Goal: Transaction & Acquisition: Purchase product/service

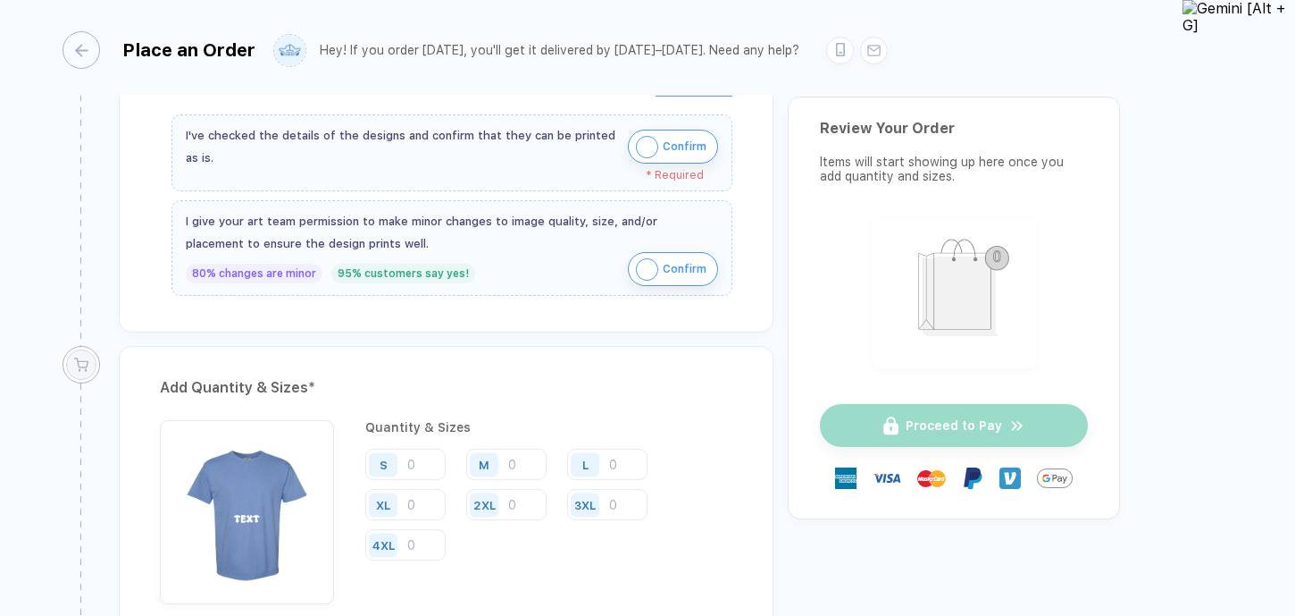
scroll to position [619, 0]
click at [718, 151] on button "Confirm" at bounding box center [673, 147] width 90 height 34
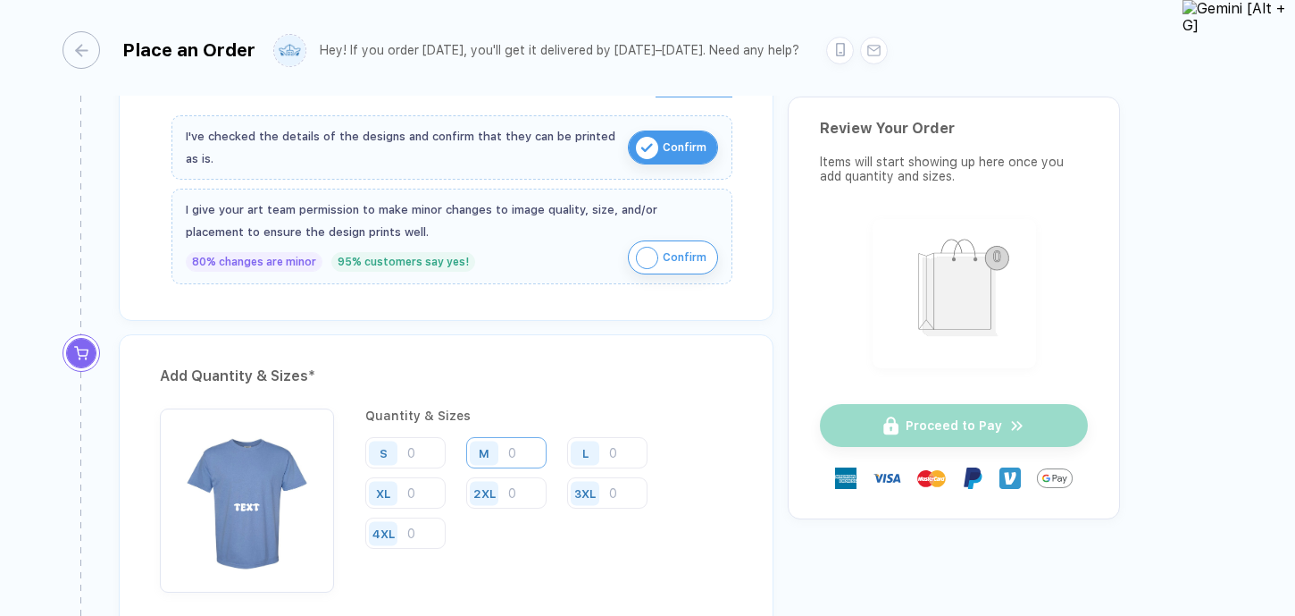
click at [515, 454] on input "number" at bounding box center [506, 452] width 80 height 31
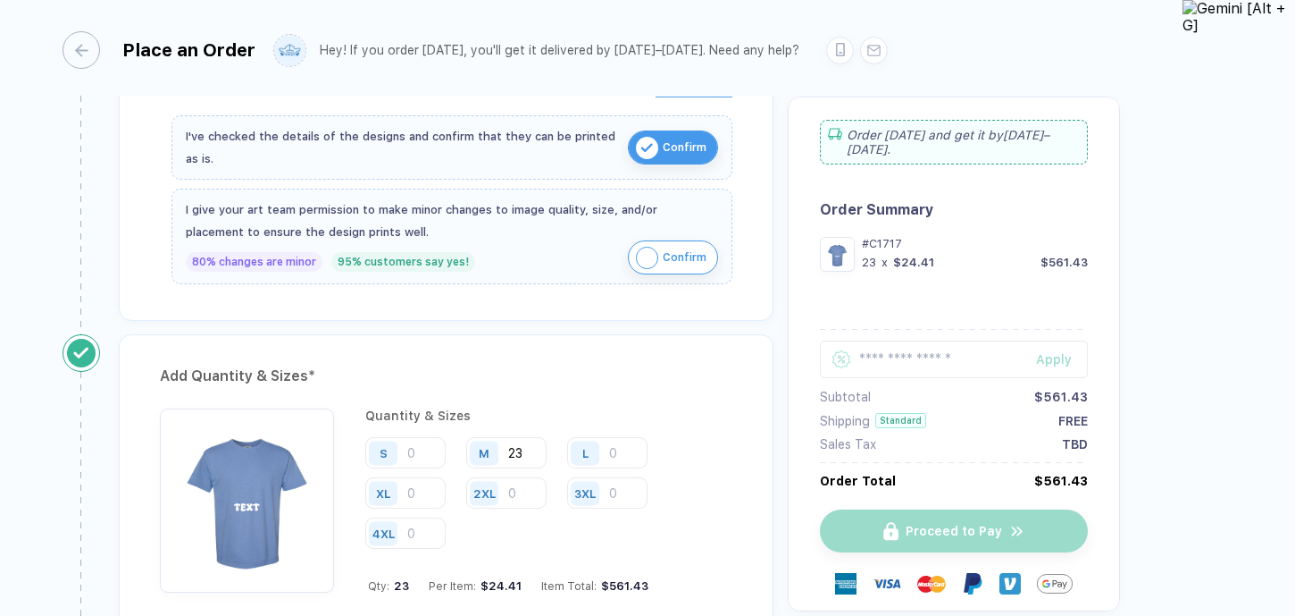
type input "23"
click at [557, 405] on div "Add Quantity & Sizes * Quantity & Sizes S M 23 L XL 2XL 3XL 4XL Qty: 23 Per Ite…" at bounding box center [446, 502] width 655 height 336
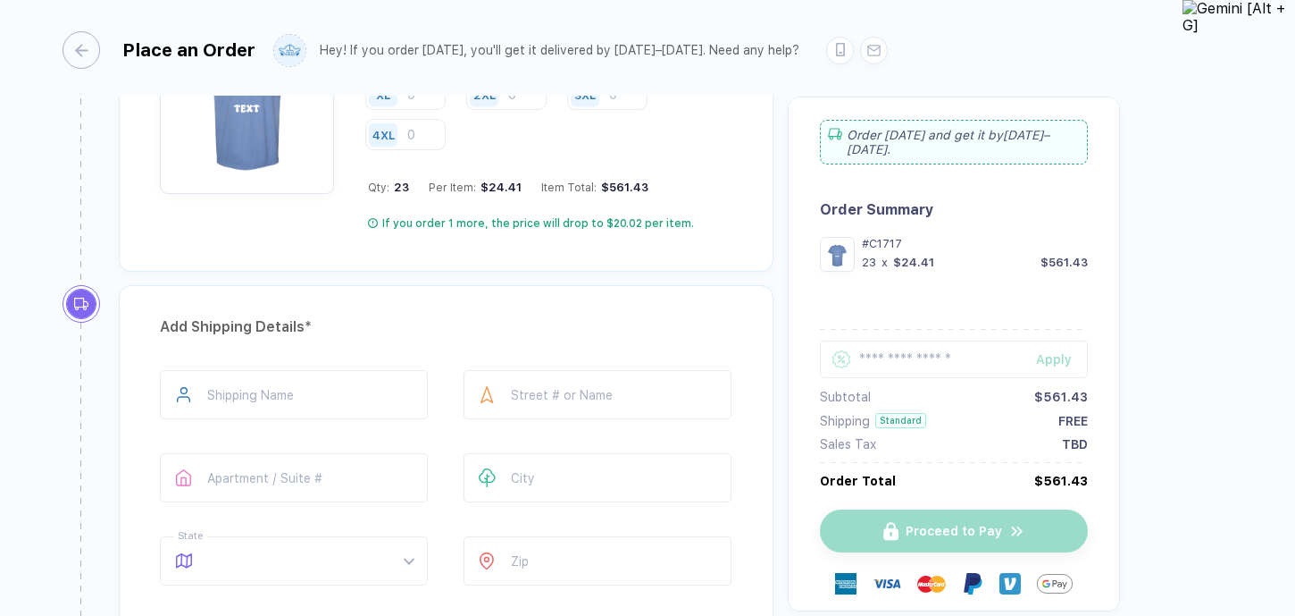
scroll to position [1145, 0]
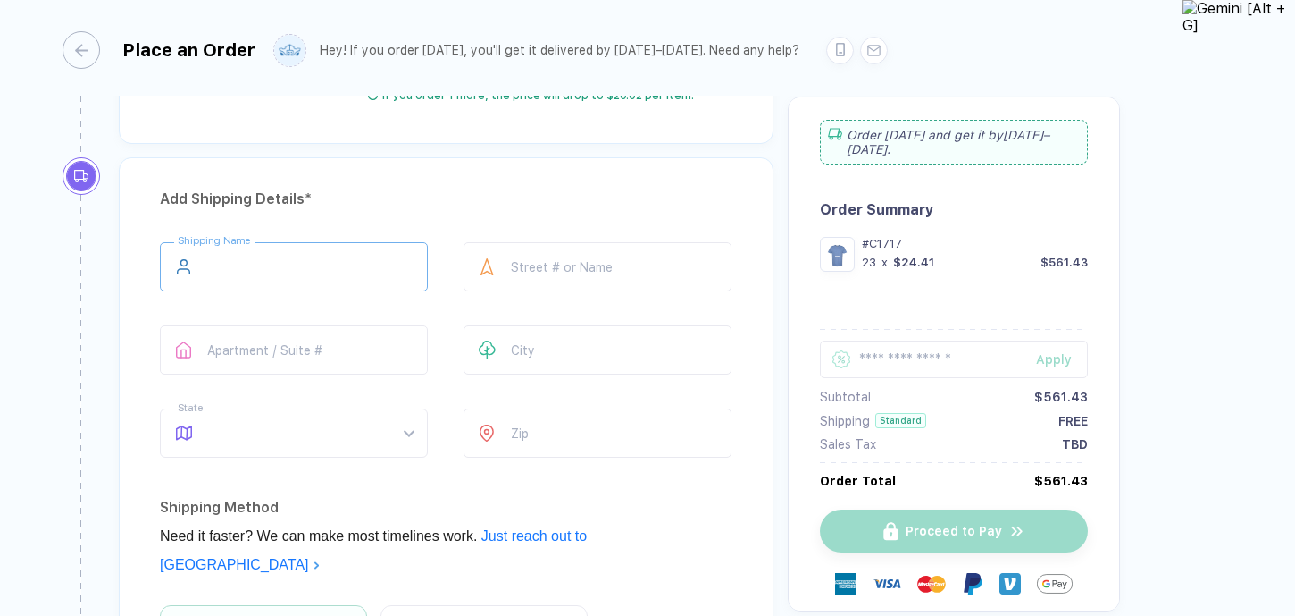
click at [331, 242] on input "text" at bounding box center [294, 266] width 268 height 49
type input "**********"
click at [577, 242] on input "text" at bounding box center [598, 266] width 268 height 49
type input "**********"
click at [556, 325] on input "text" at bounding box center [598, 349] width 268 height 49
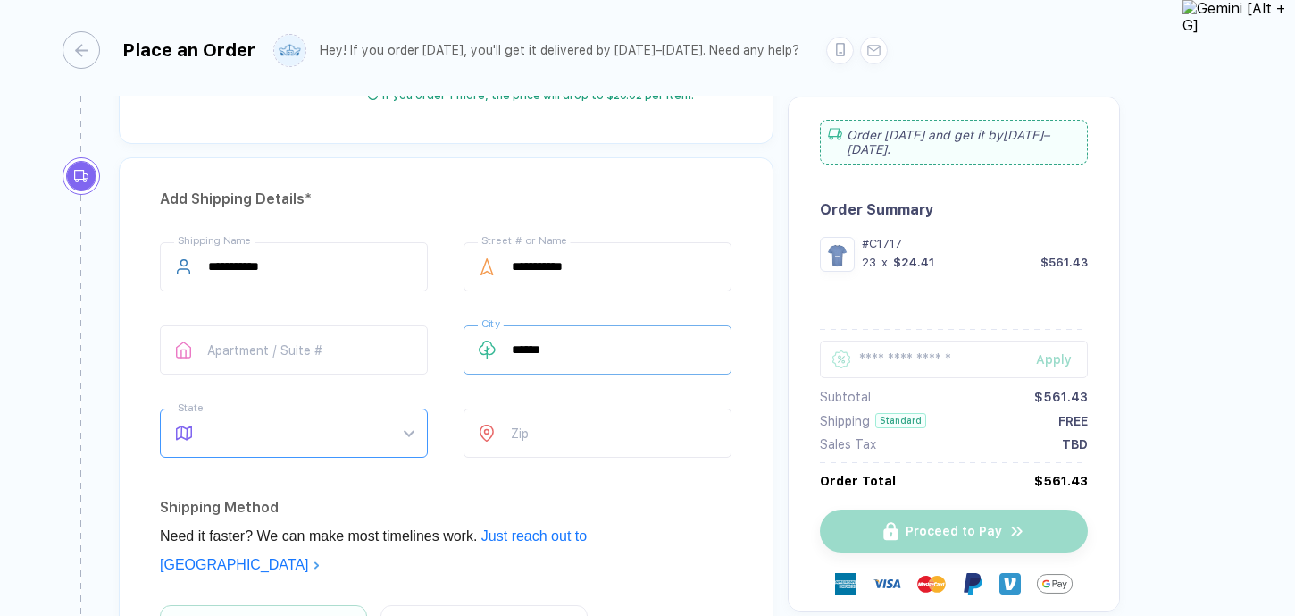
click at [320, 409] on span at bounding box center [310, 432] width 205 height 47
type input "******"
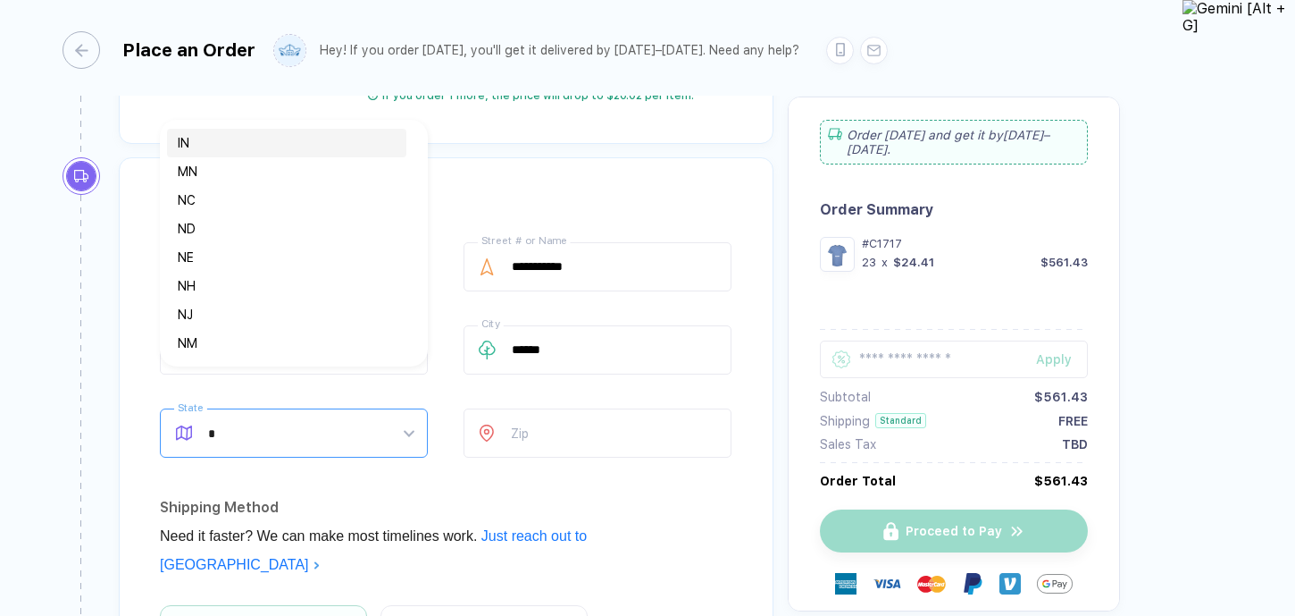
type input "**"
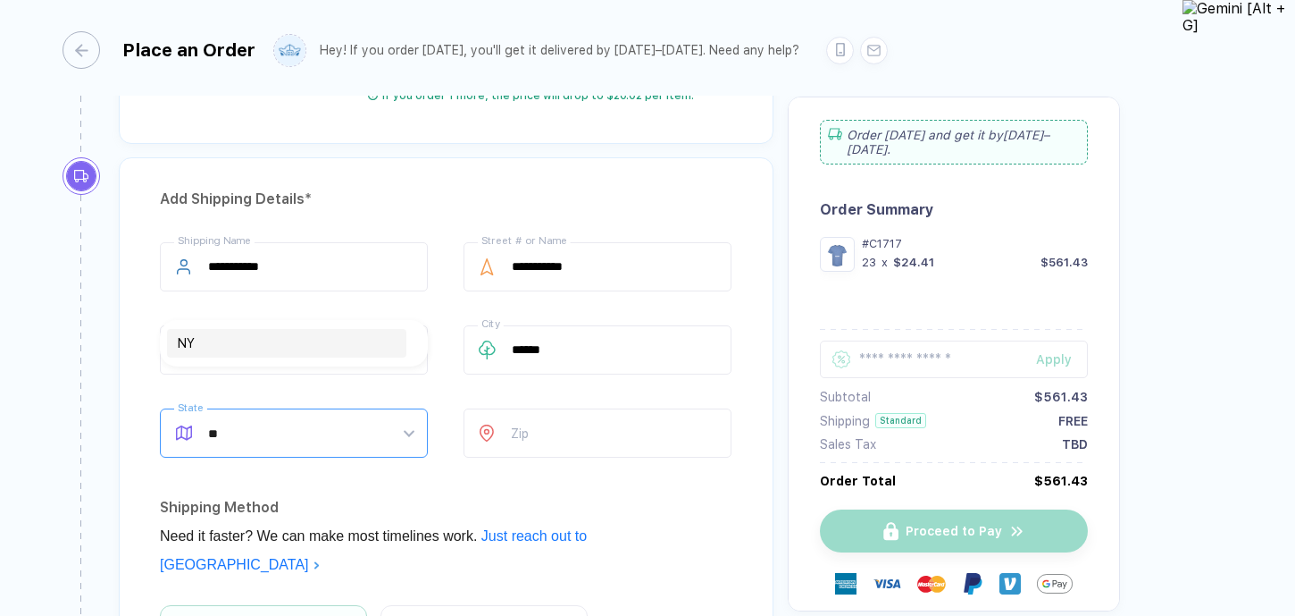
click at [303, 348] on div "NY" at bounding box center [287, 343] width 218 height 20
click at [530, 408] on input "number" at bounding box center [598, 432] width 268 height 49
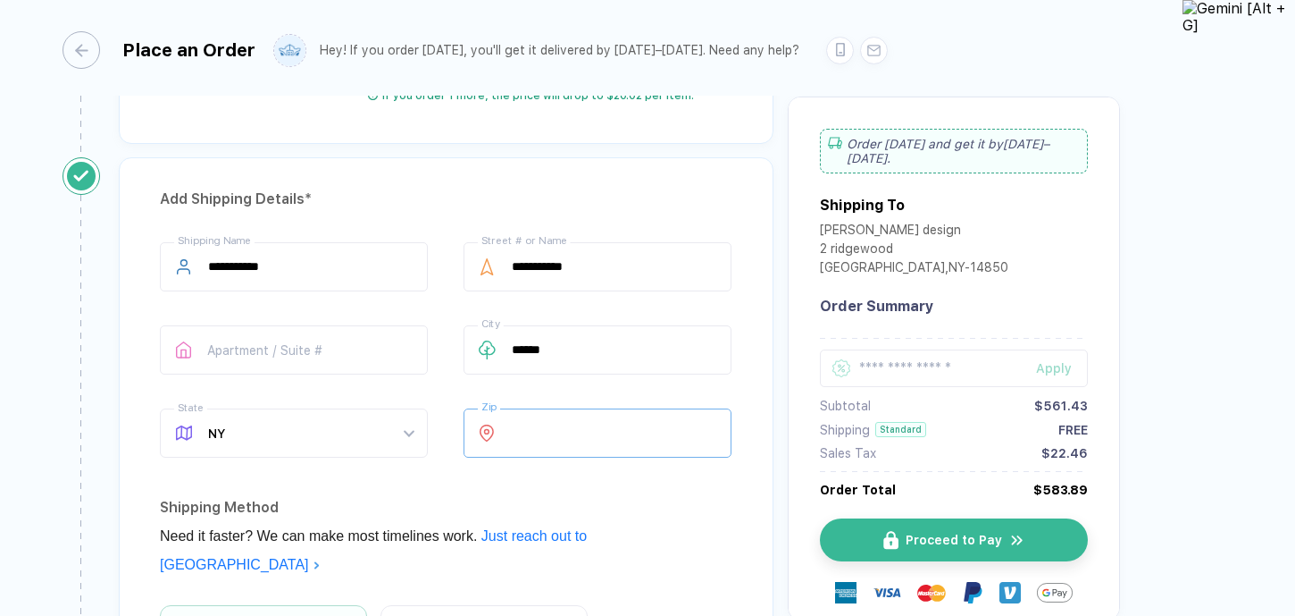
type input "*****"
click at [733, 306] on div "**********" at bounding box center [446, 353] width 573 height 222
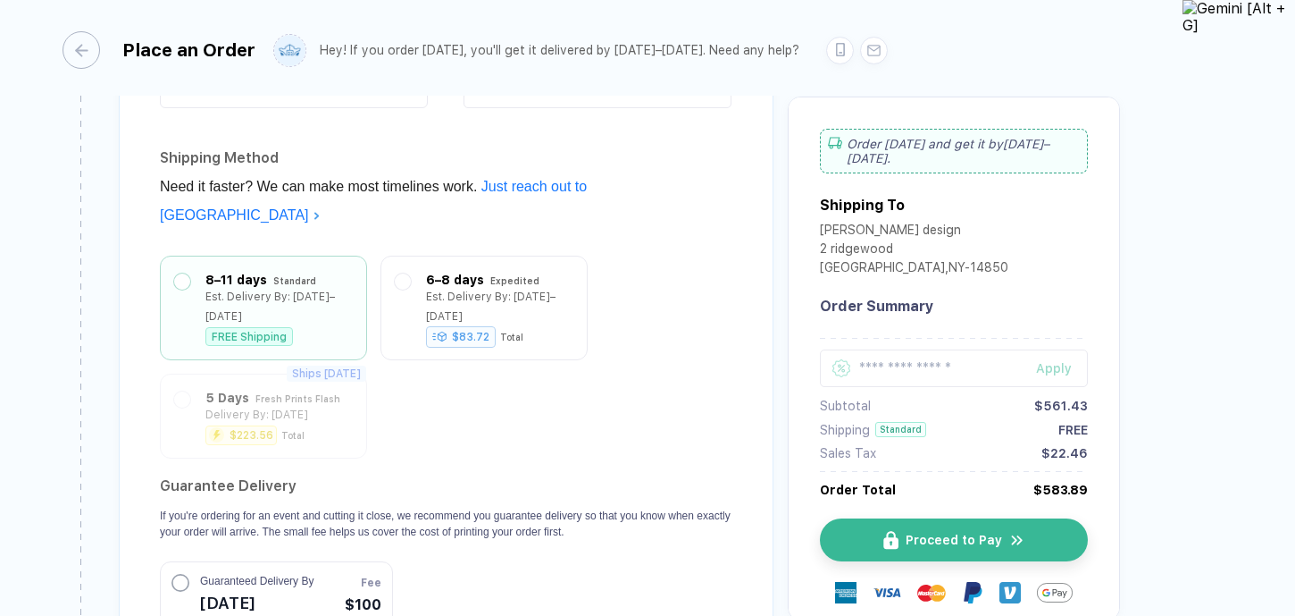
scroll to position [1548, 0]
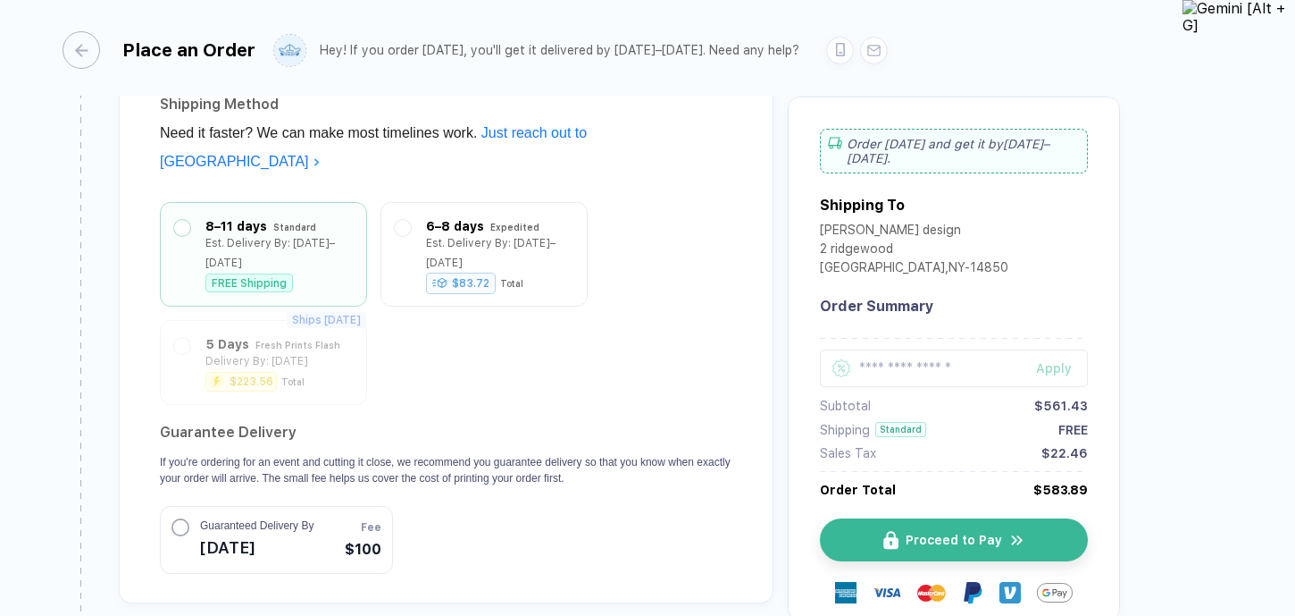
click at [314, 517] on span "Guaranteed Delivery By" at bounding box center [256, 525] width 113 height 16
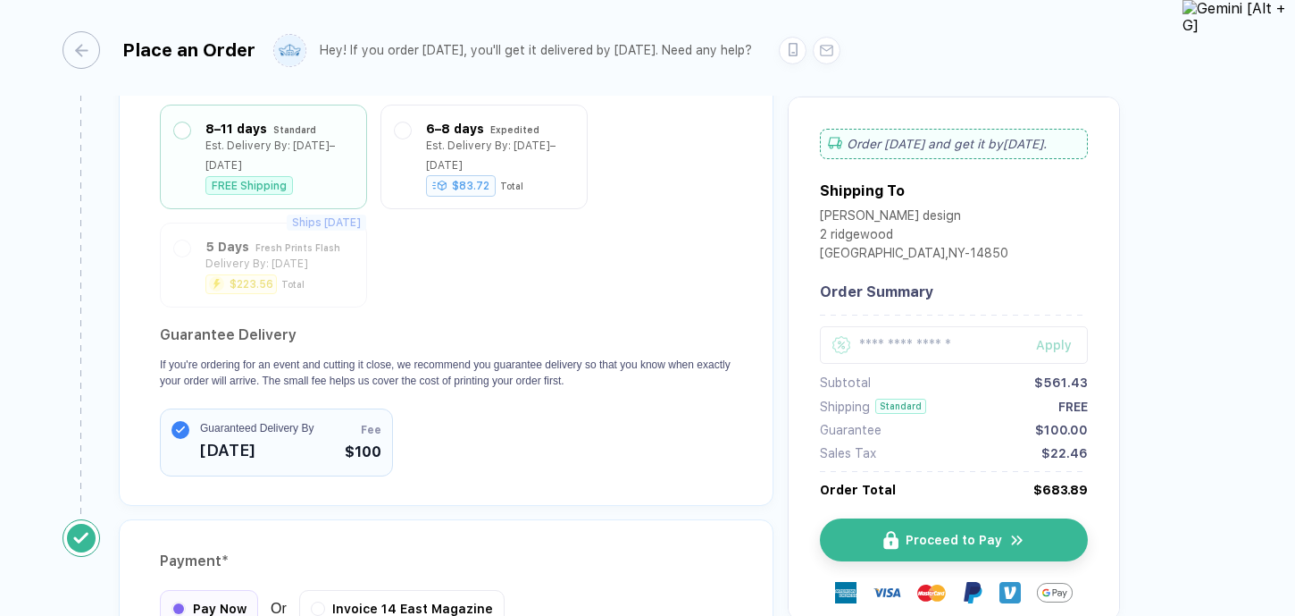
scroll to position [1714, 0]
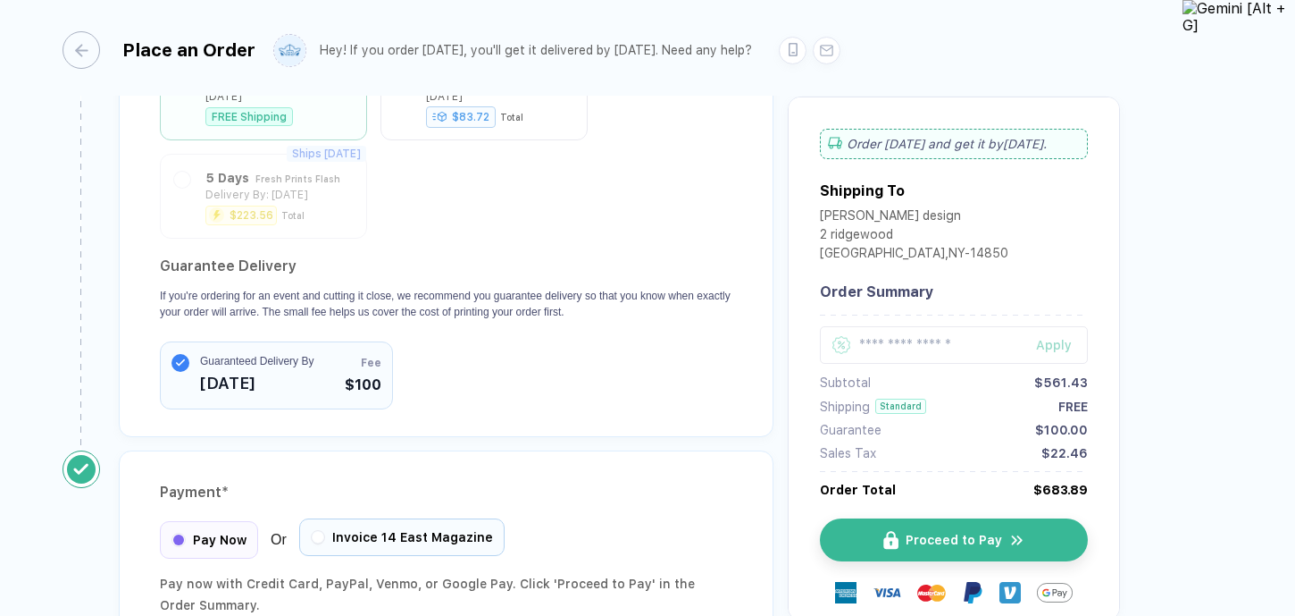
click at [321, 532] on button "button" at bounding box center [318, 537] width 11 height 11
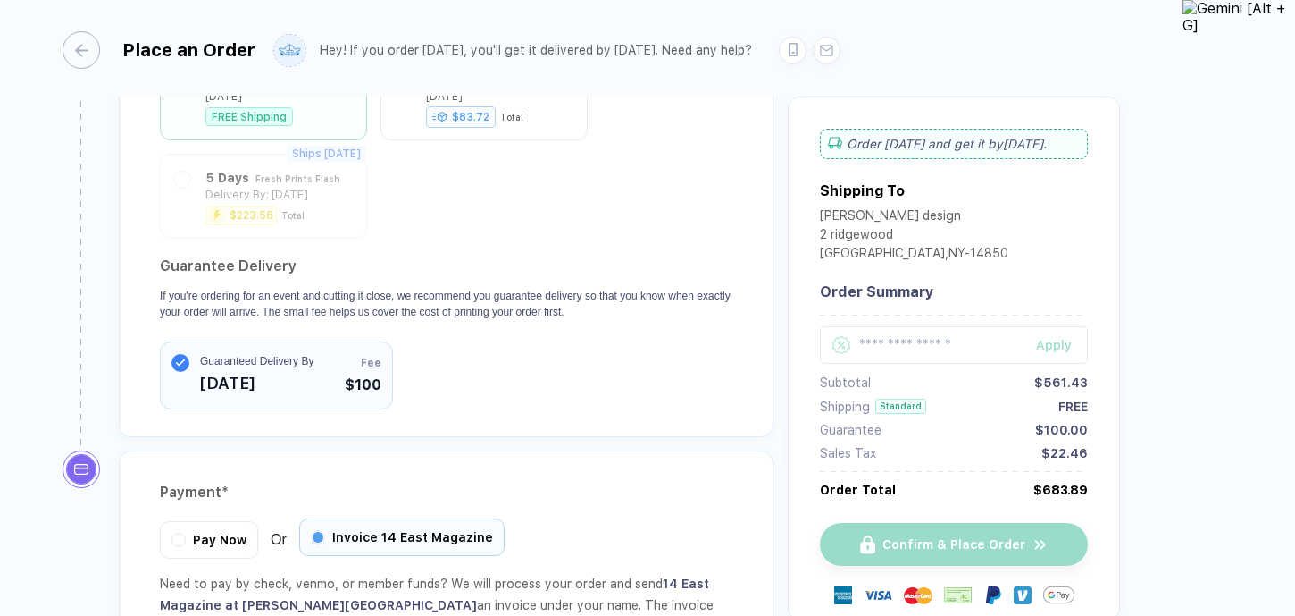
scroll to position [1891, 0]
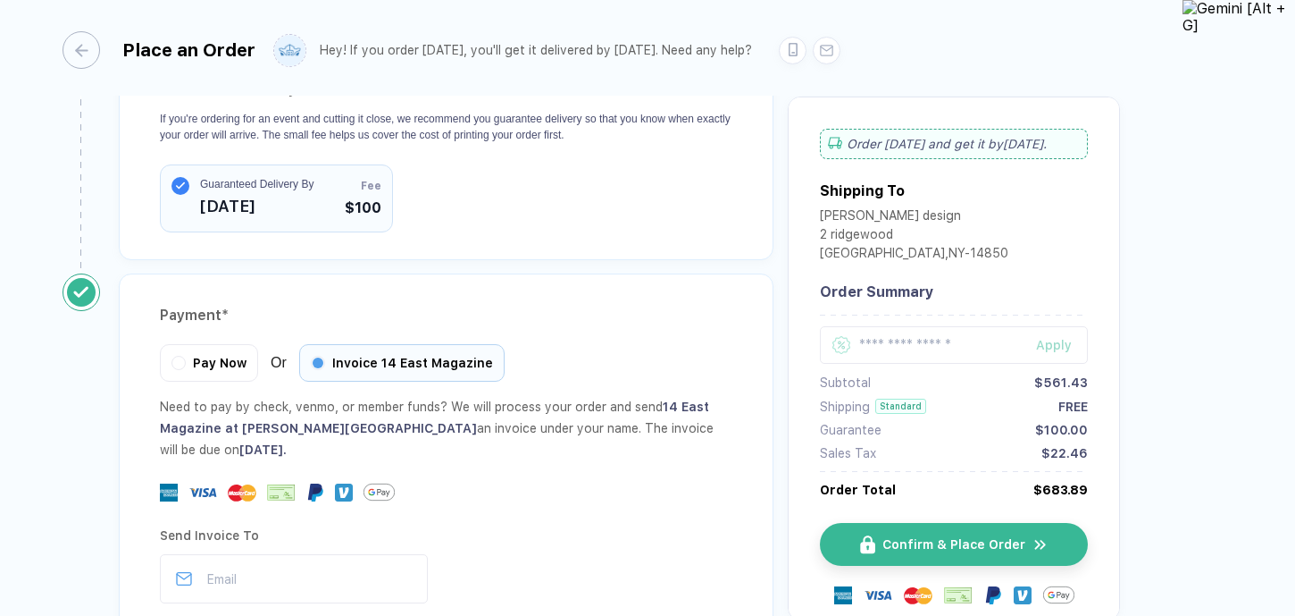
click at [704, 521] on div "Send Invoice To" at bounding box center [446, 535] width 573 height 29
click at [969, 523] on button "Confirm & Place Order" at bounding box center [961, 544] width 268 height 43
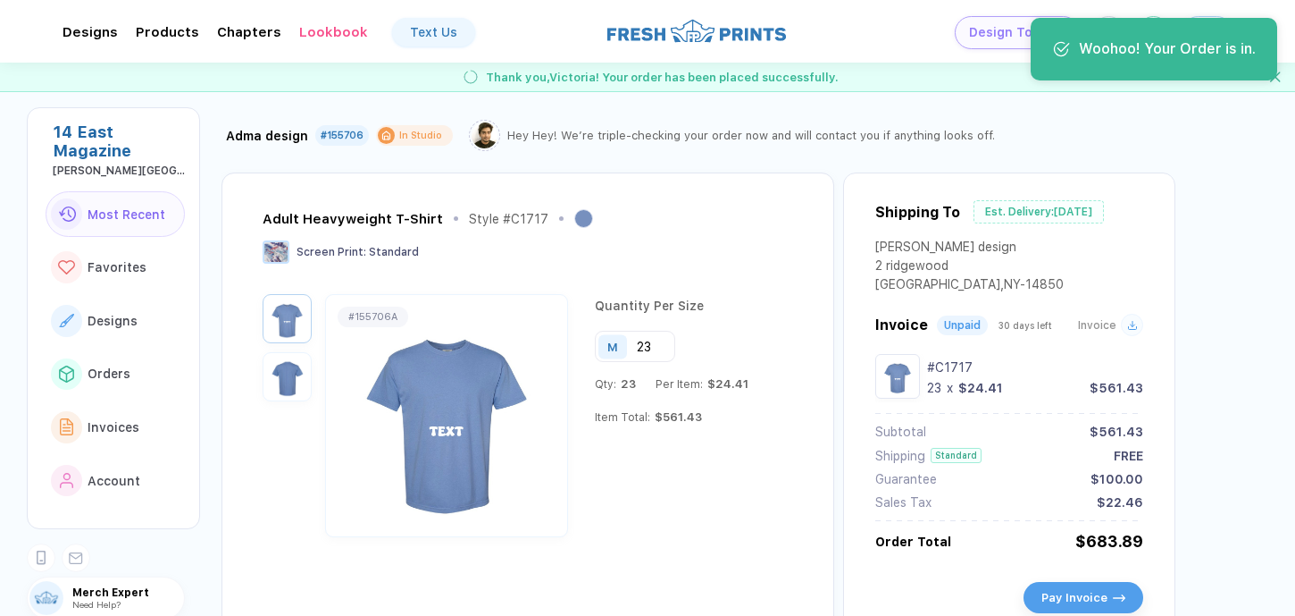
click at [789, 282] on div "Adult Heavyweight T-Shirt Style # C1717 Screen Print : Standard" at bounding box center [526, 251] width 526 height 85
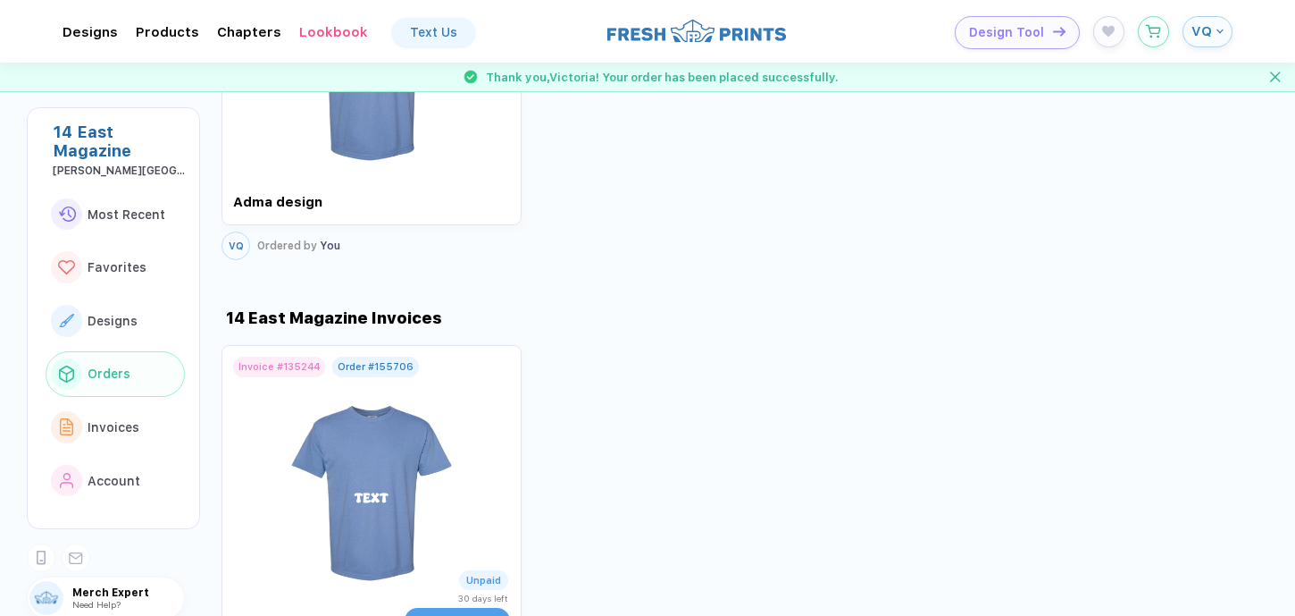
scroll to position [1602, 0]
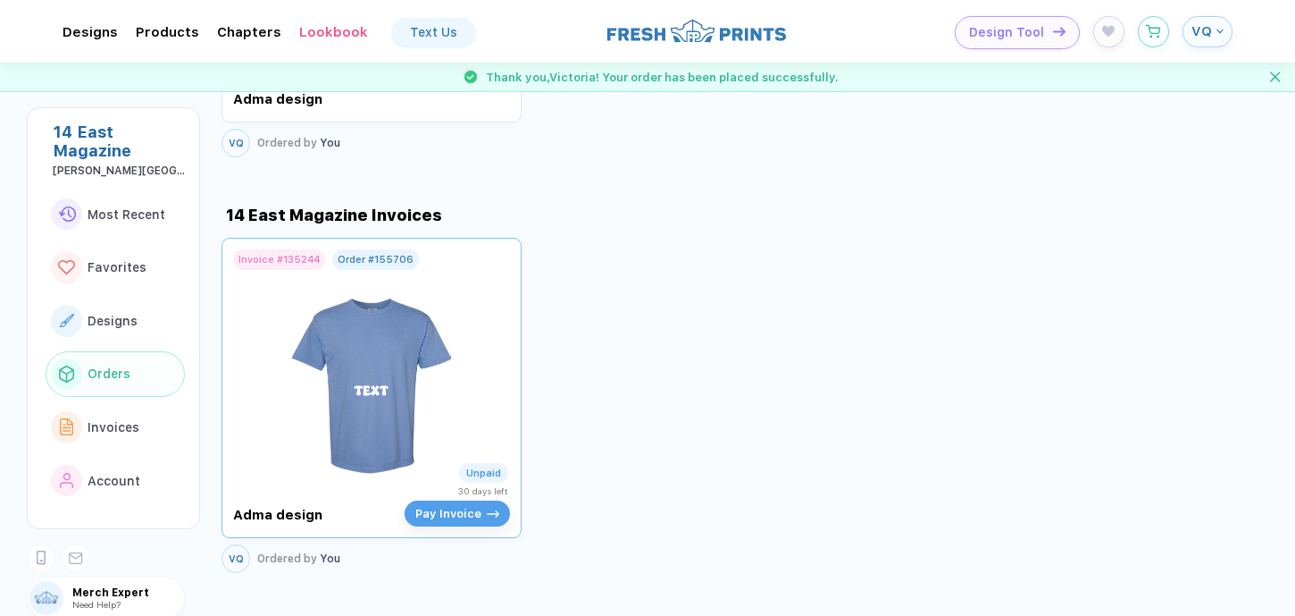
click at [381, 354] on img at bounding box center [372, 375] width 201 height 210
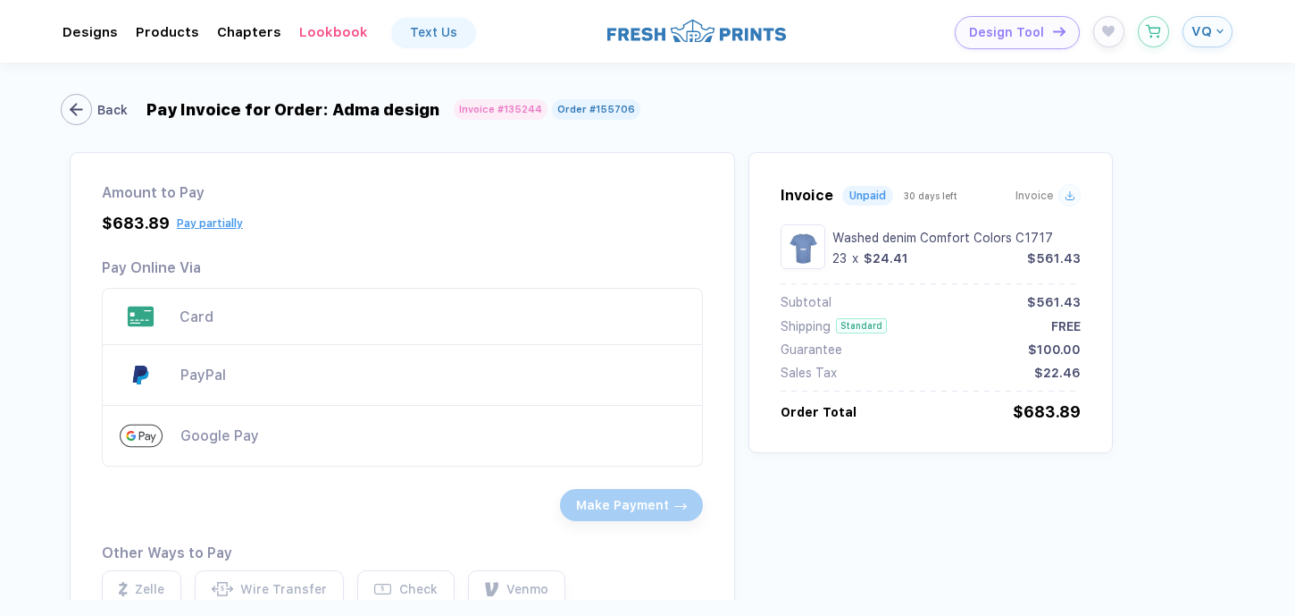
click at [80, 107] on icon "button" at bounding box center [76, 109] width 13 height 13
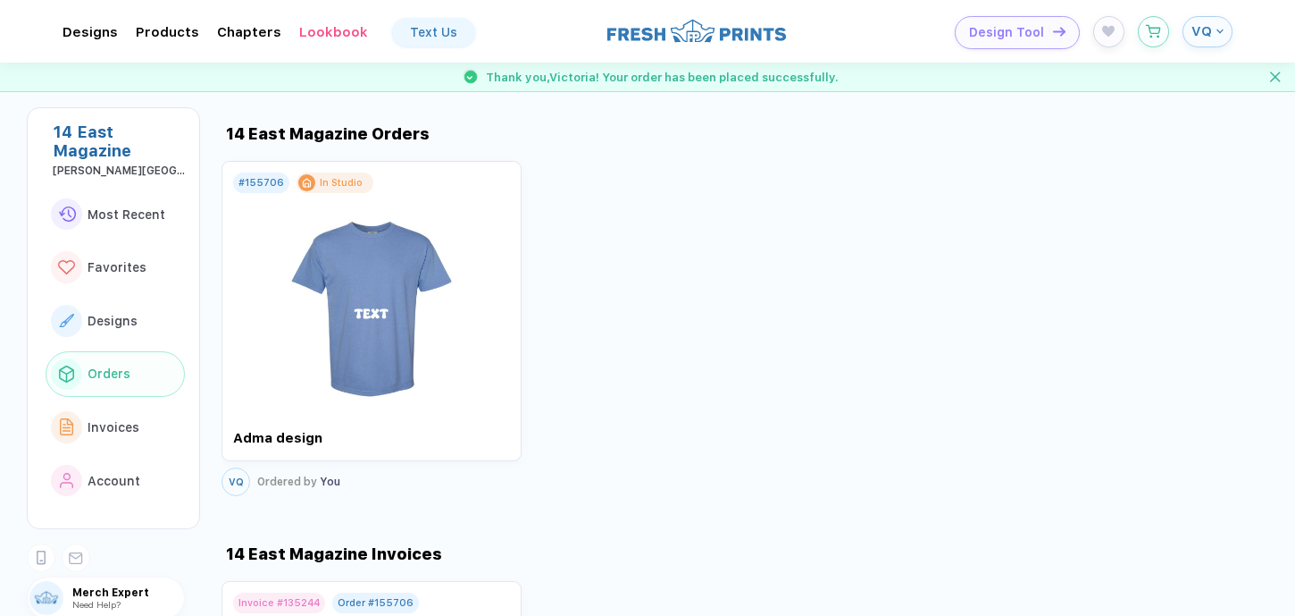
scroll to position [1352, 0]
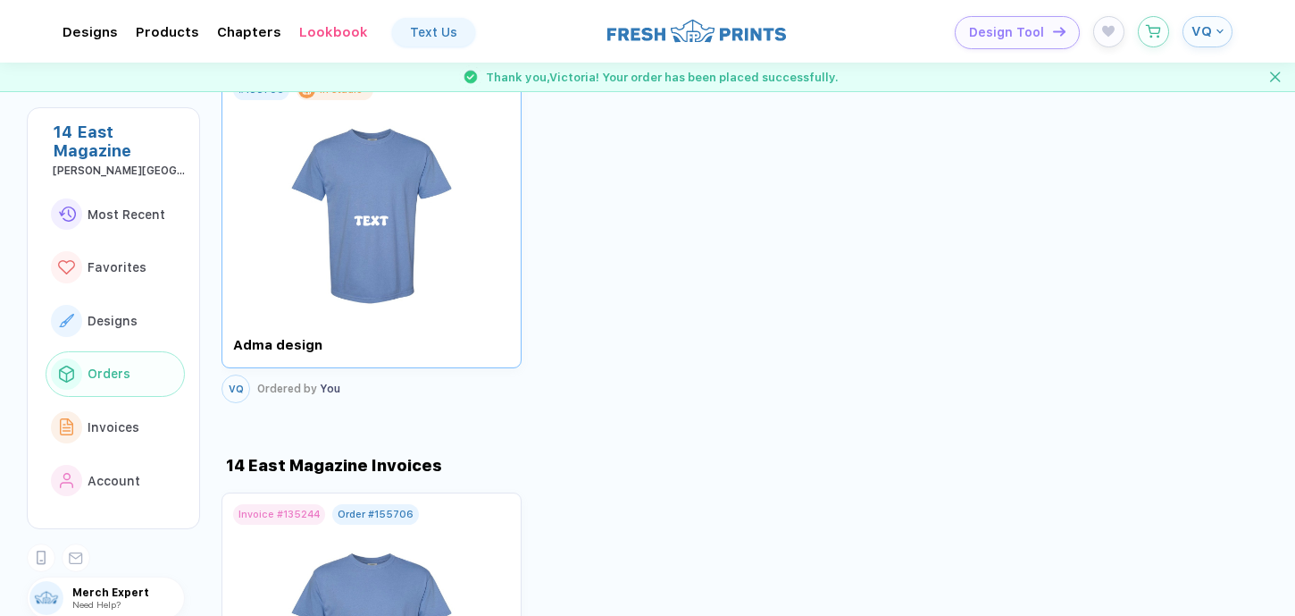
click at [389, 196] on img at bounding box center [372, 205] width 201 height 210
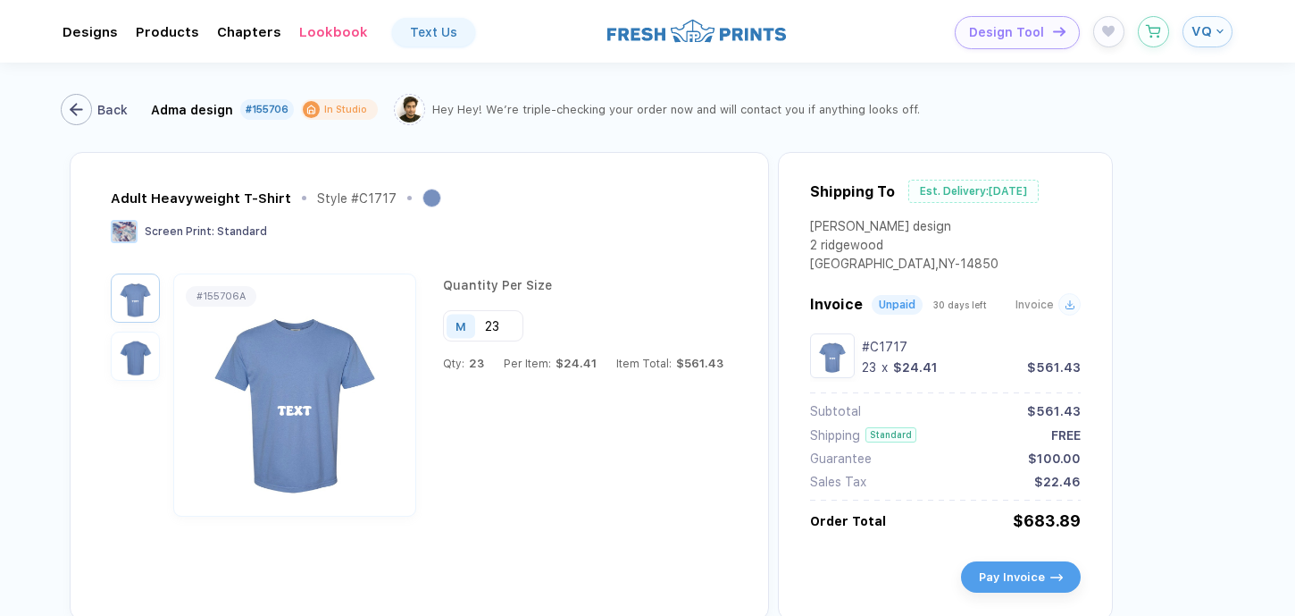
click at [81, 110] on line "button" at bounding box center [76, 110] width 11 height 0
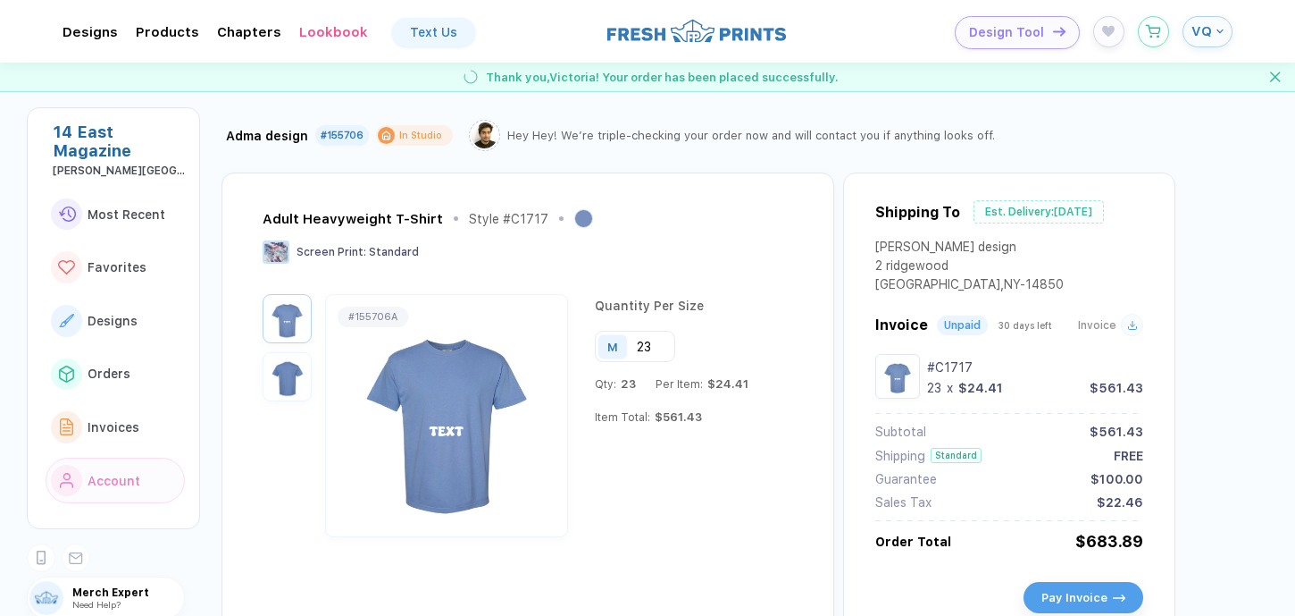
click at [111, 485] on button "Account" at bounding box center [115, 480] width 139 height 46
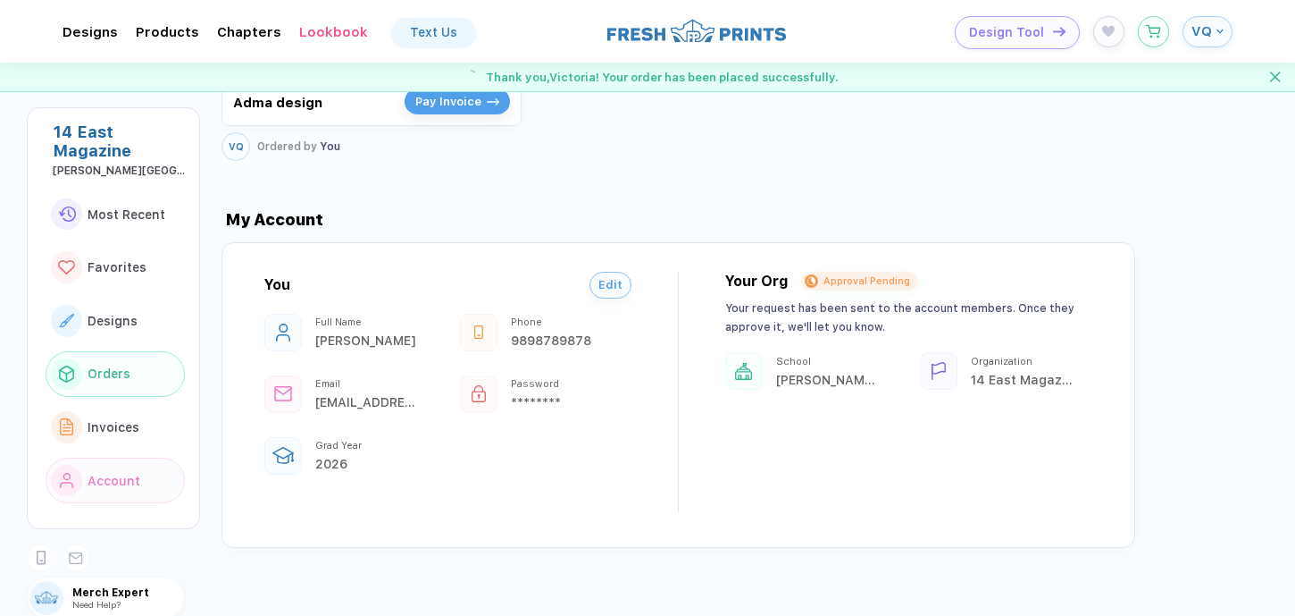
scroll to position [2048, 0]
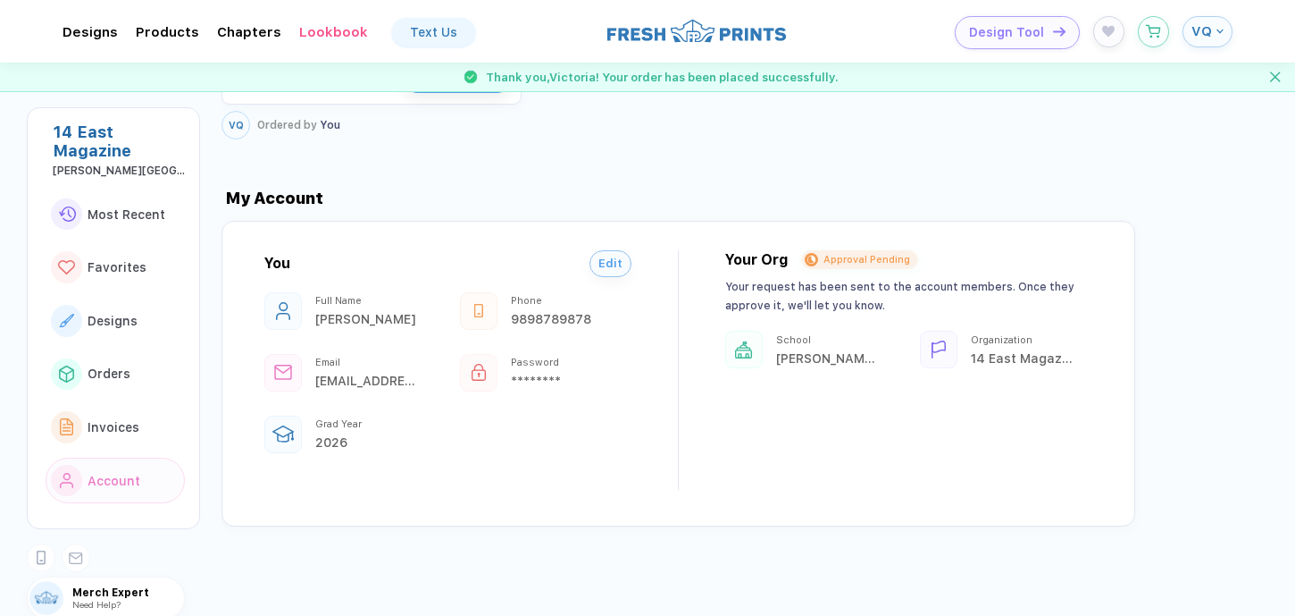
click at [453, 198] on div "My Account" at bounding box center [713, 198] width 983 height 19
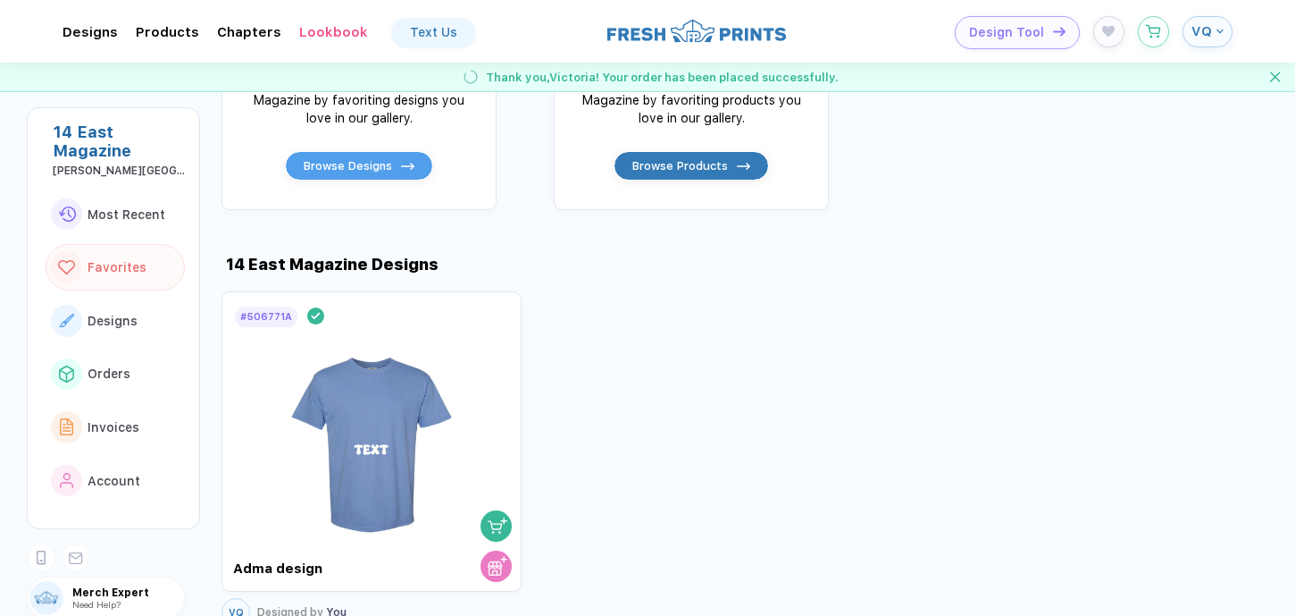
scroll to position [471, 0]
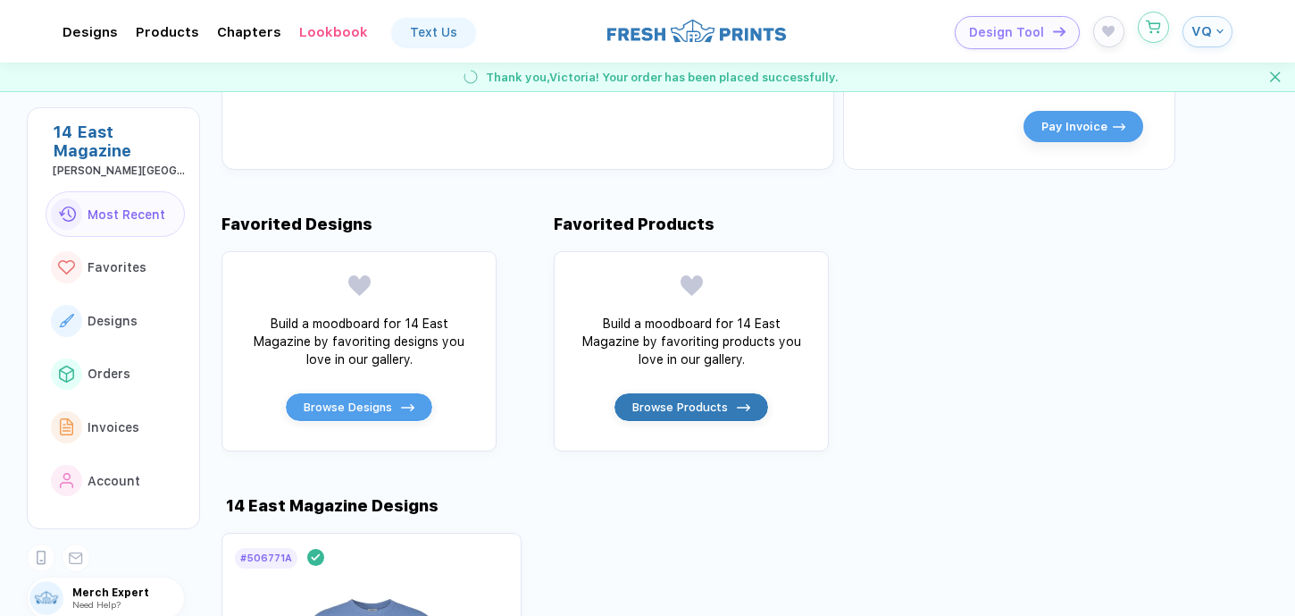
click at [1162, 31] on button "button" at bounding box center [1153, 27] width 31 height 31
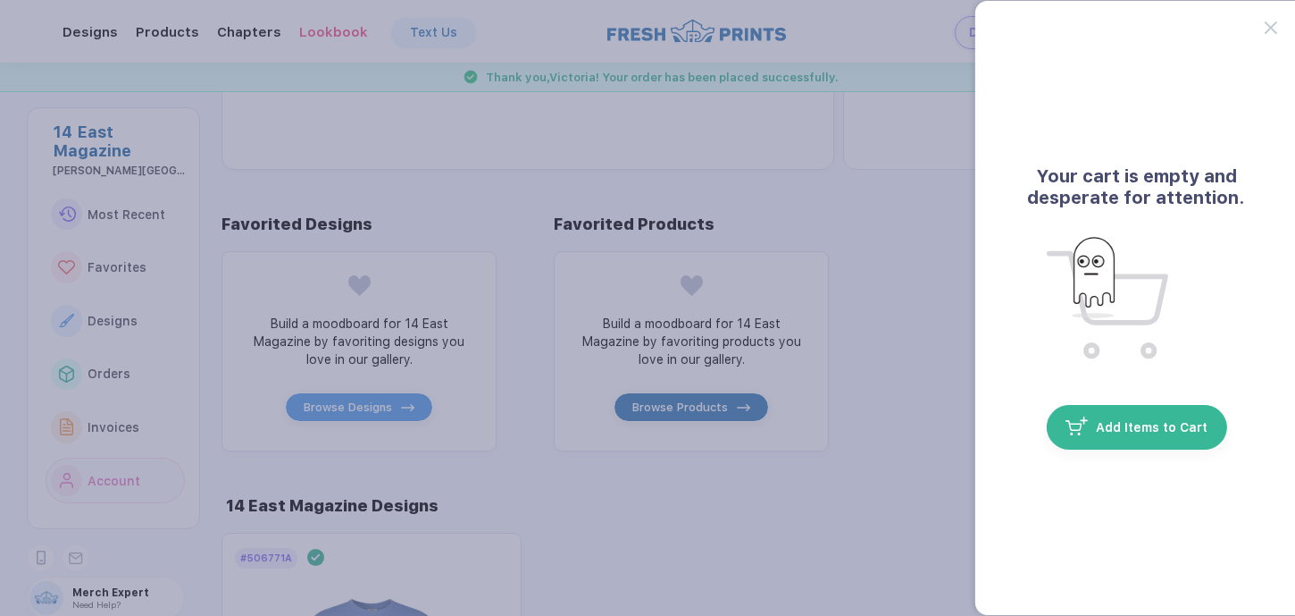
click at [818, 343] on button "button" at bounding box center [647, 308] width 1295 height 616
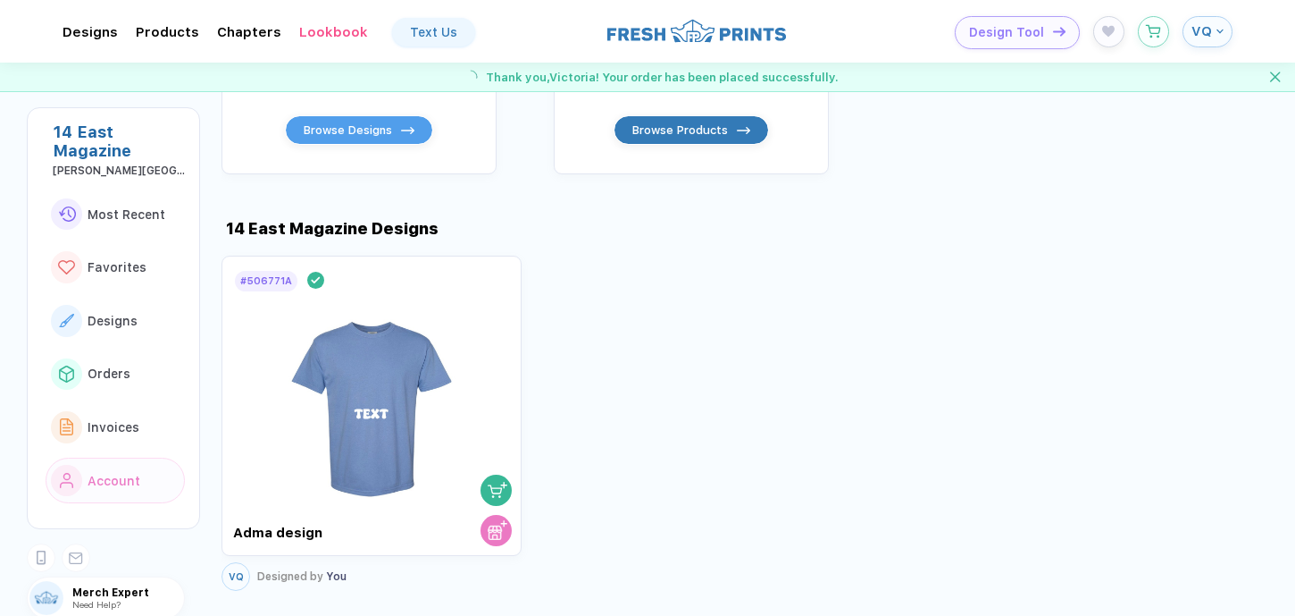
scroll to position [917, 0]
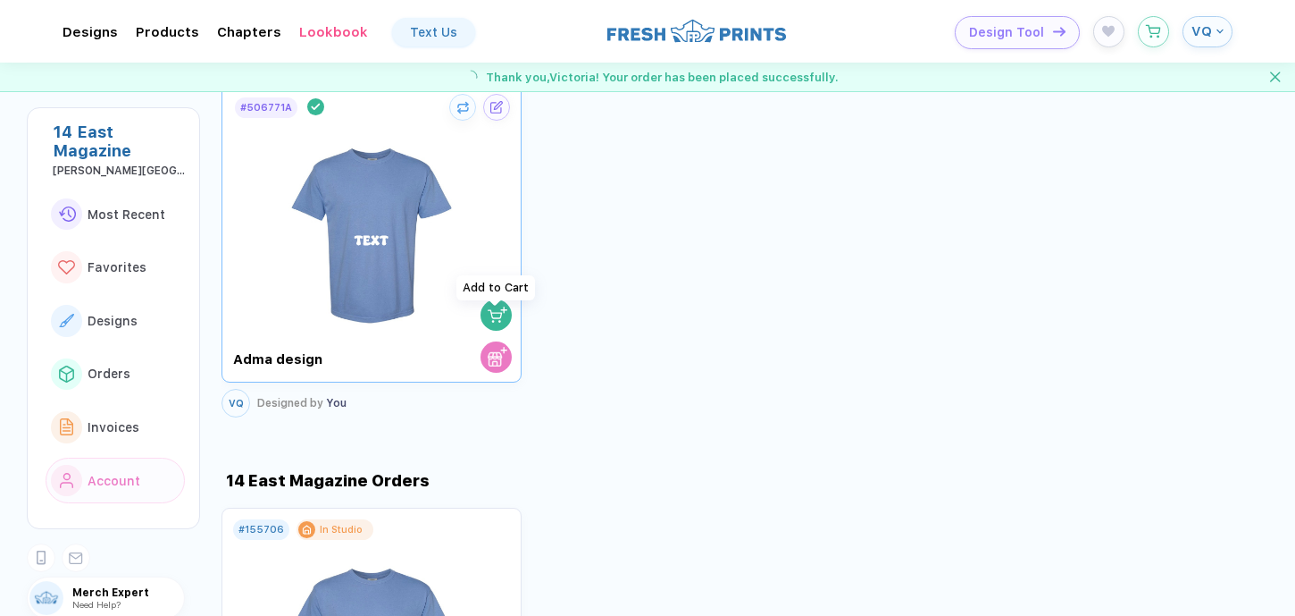
click at [502, 324] on img "button" at bounding box center [498, 315] width 20 height 20
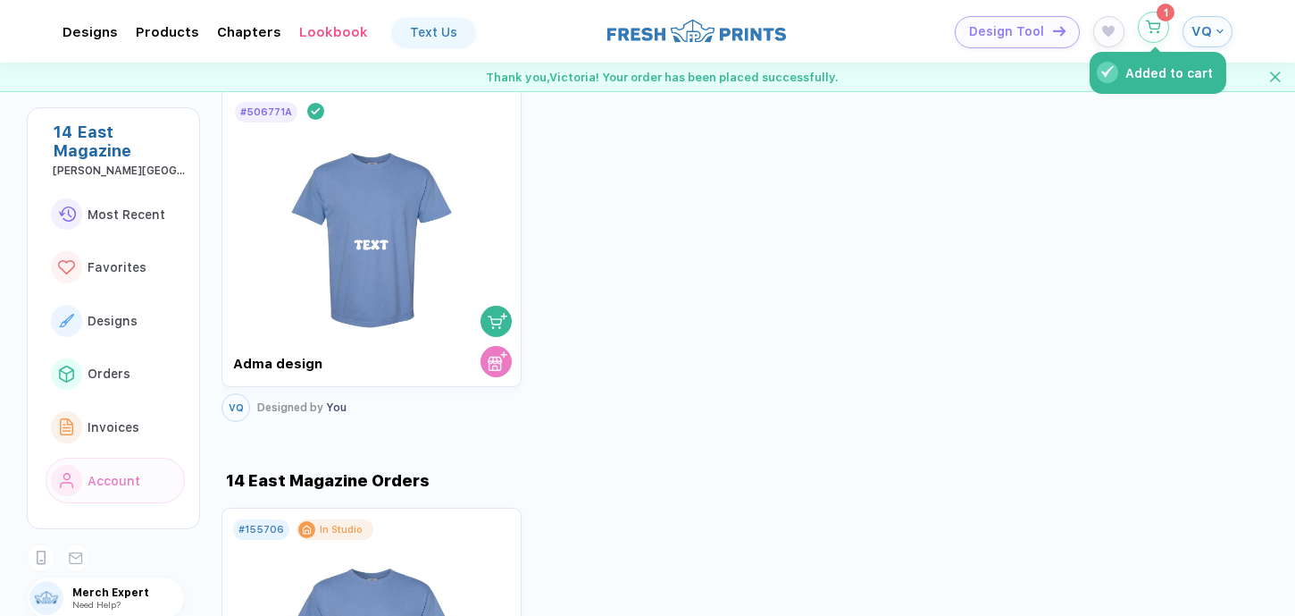
click at [1152, 32] on circle "button" at bounding box center [1152, 31] width 1 height 1
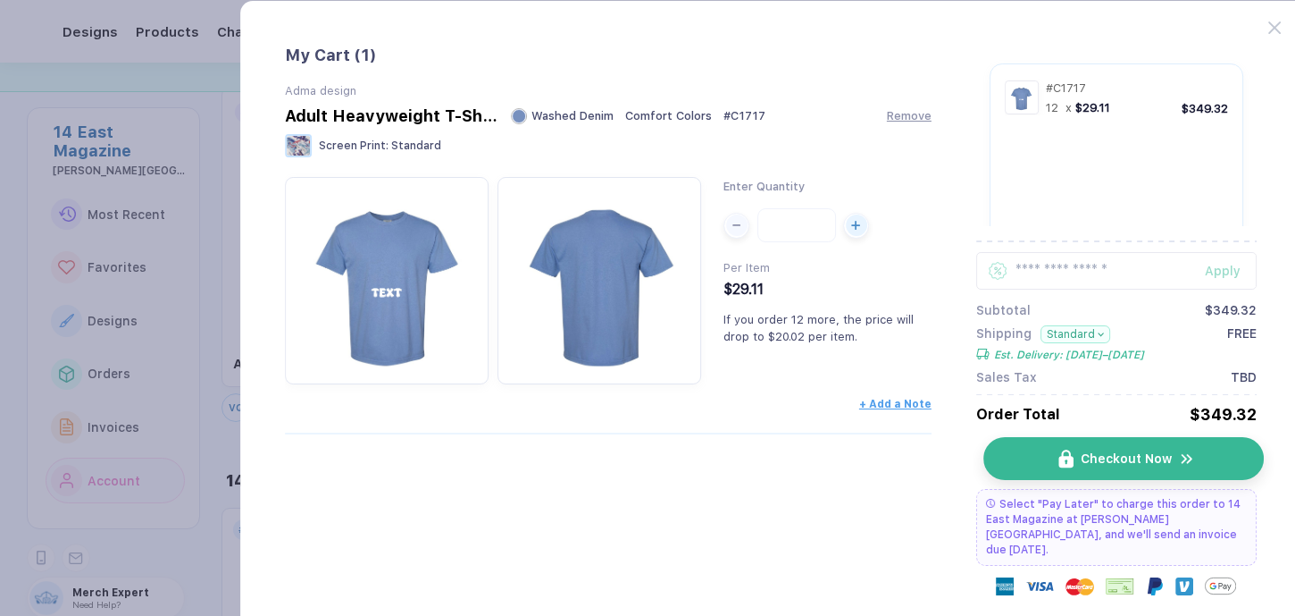
click at [1010, 461] on button "Checkout Now" at bounding box center [1124, 458] width 281 height 43
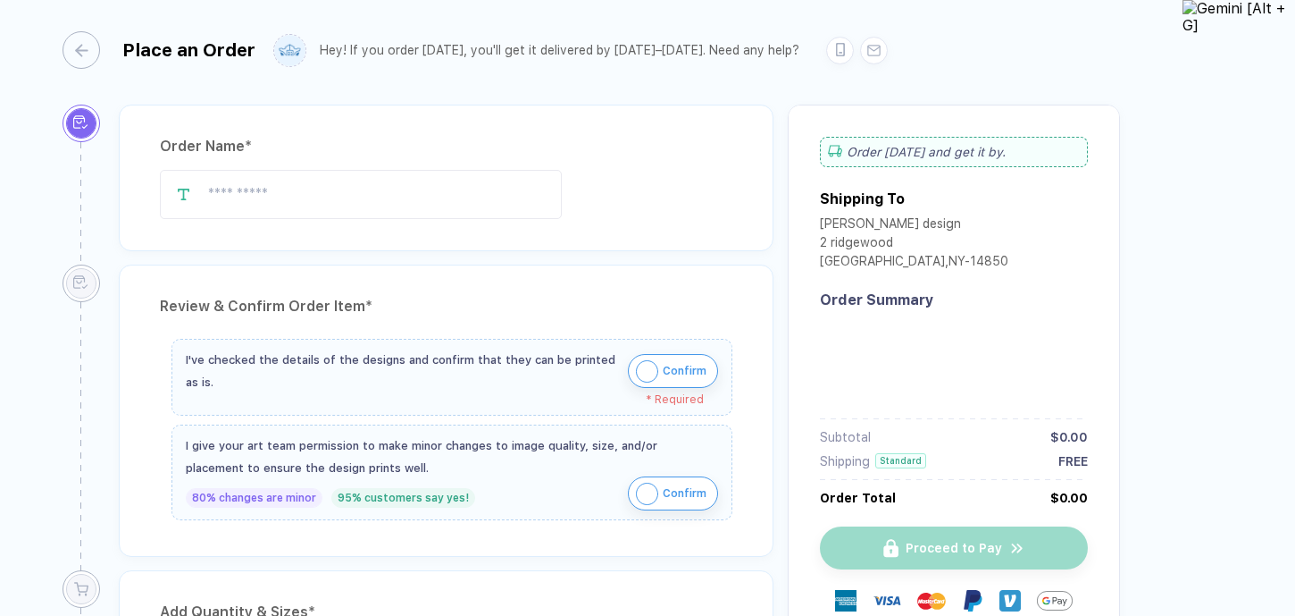
type input "**********"
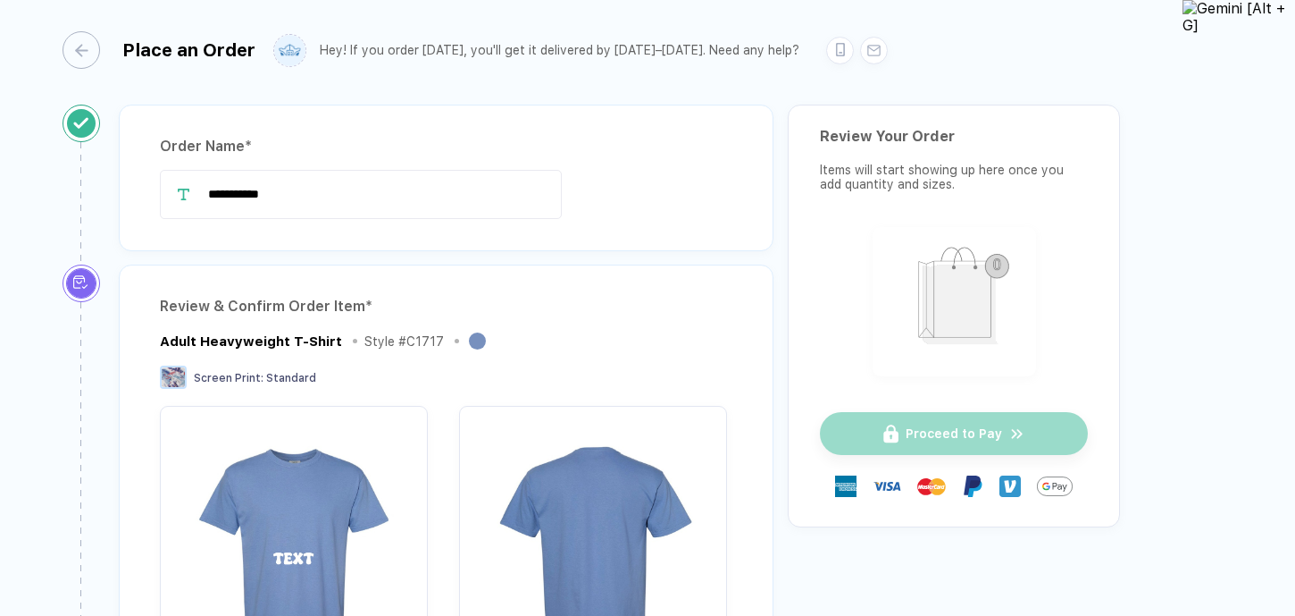
click at [465, 113] on div "**********" at bounding box center [446, 178] width 655 height 147
